Goal: Contribute content: Add original content to the website for others to see

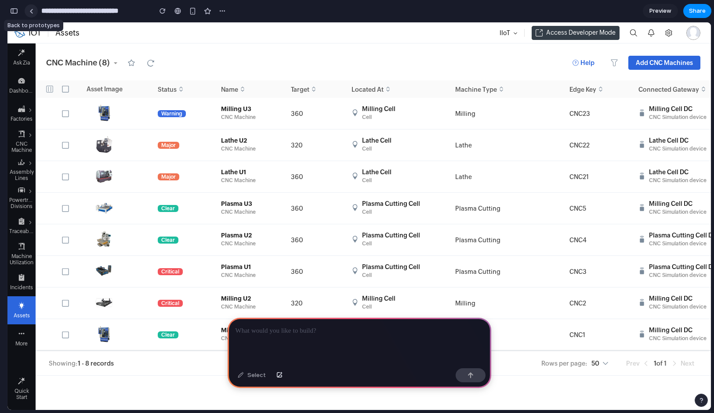
click at [32, 9] on div at bounding box center [31, 11] width 4 height 5
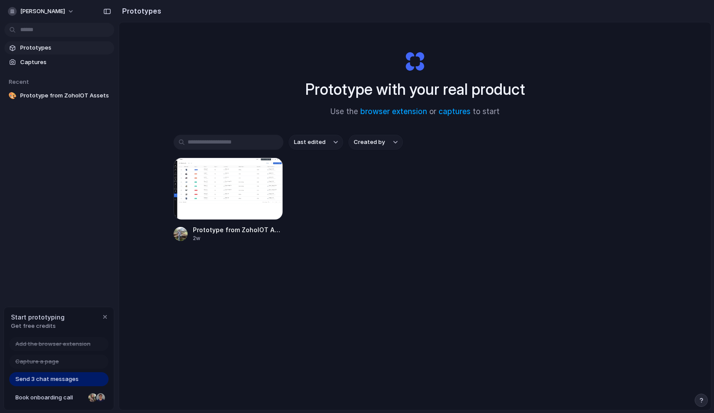
click at [35, 380] on span "Send 3 chat messages" at bounding box center [46, 379] width 63 height 9
click at [38, 325] on span "Get free credits" at bounding box center [38, 326] width 54 height 9
click at [272, 170] on div "button" at bounding box center [270, 170] width 7 height 7
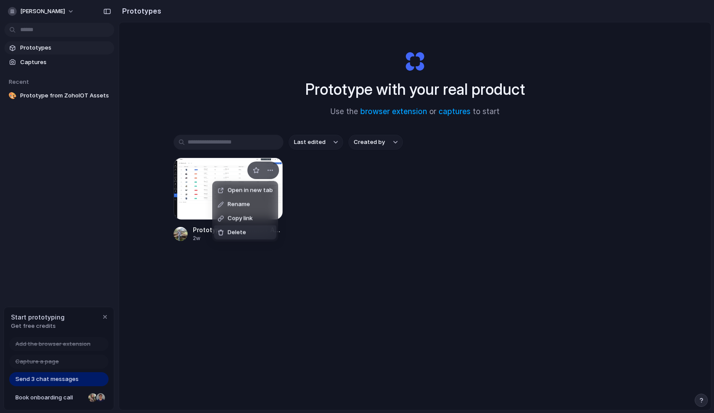
click at [243, 235] on span "Delete" at bounding box center [236, 232] width 18 height 9
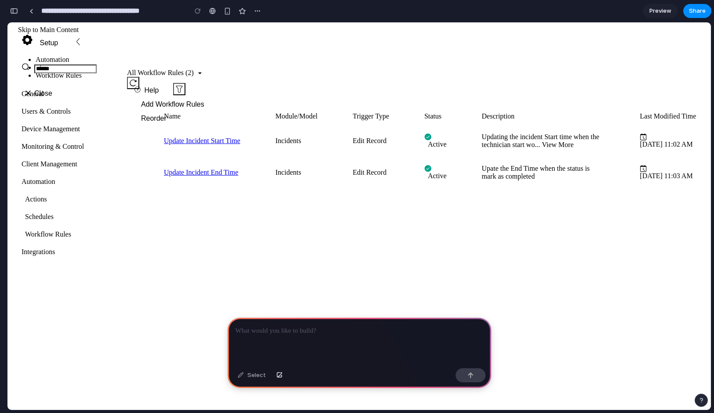
click at [261, 333] on p at bounding box center [359, 331] width 248 height 11
click at [277, 328] on p "**********" at bounding box center [359, 331] width 248 height 11
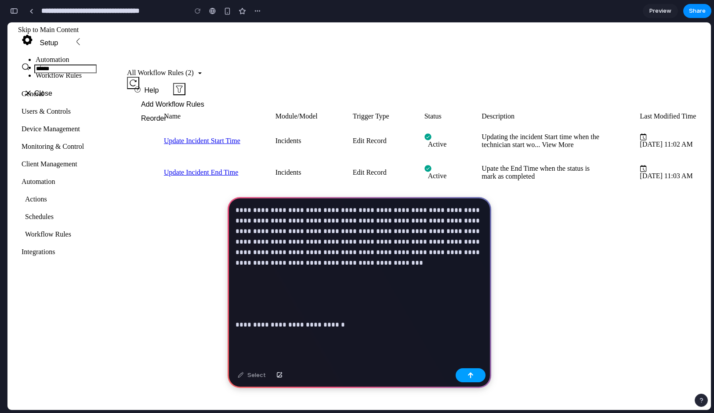
click at [466, 379] on button "button" at bounding box center [470, 375] width 30 height 14
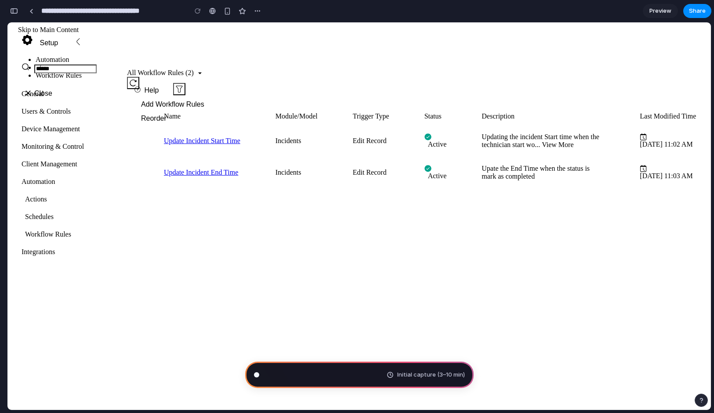
scroll to position [137, 0]
click at [37, 90] on div "General" at bounding box center [63, 99] width 105 height 18
click at [51, 248] on div "Integrations" at bounding box center [63, 257] width 105 height 18
click at [420, 375] on span "Initial capture (3–10 min)" at bounding box center [431, 375] width 68 height 9
click at [308, 376] on span "Untangling possibilities ..." at bounding box center [298, 375] width 68 height 9
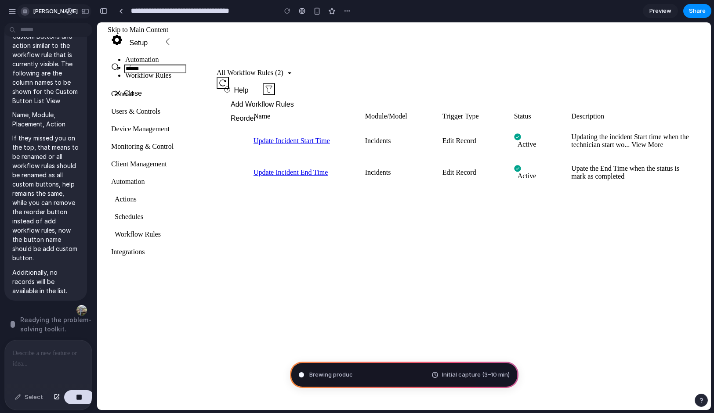
click at [42, 9] on span "[PERSON_NAME]" at bounding box center [55, 11] width 45 height 9
click at [16, 10] on div "Settings Invite members Change theme Sign out" at bounding box center [357, 206] width 714 height 413
click at [14, 10] on div "button" at bounding box center [12, 11] width 8 height 8
type input "**********"
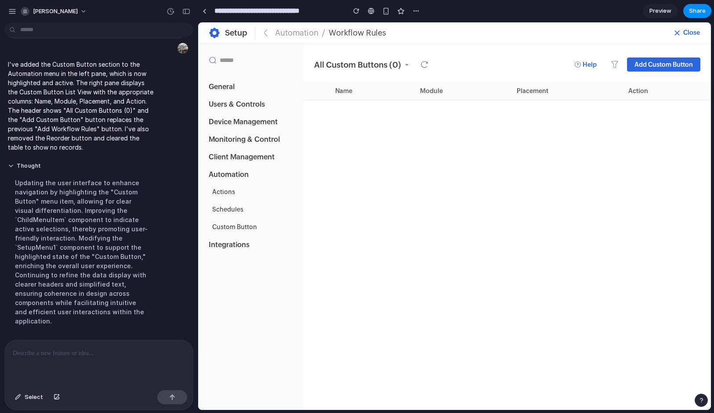
scroll to position [169, 0]
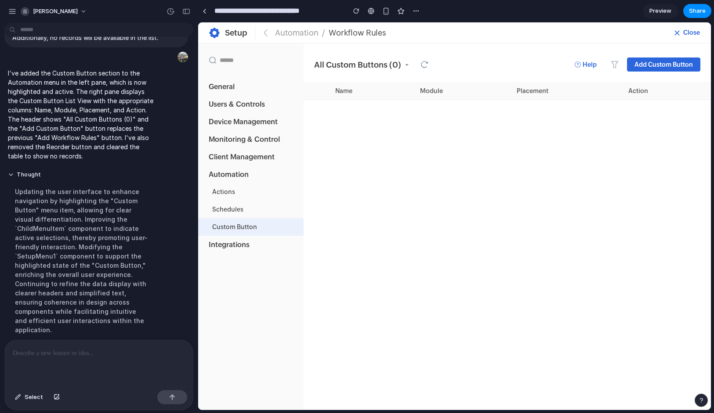
click at [239, 231] on div "Custom Button" at bounding box center [250, 227] width 105 height 18
click at [665, 65] on span "Add Custom Button" at bounding box center [663, 64] width 58 height 7
click at [407, 65] on div "All Custom Buttons (0)" at bounding box center [366, 64] width 105 height 9
